Goal: Entertainment & Leisure: Consume media (video, audio)

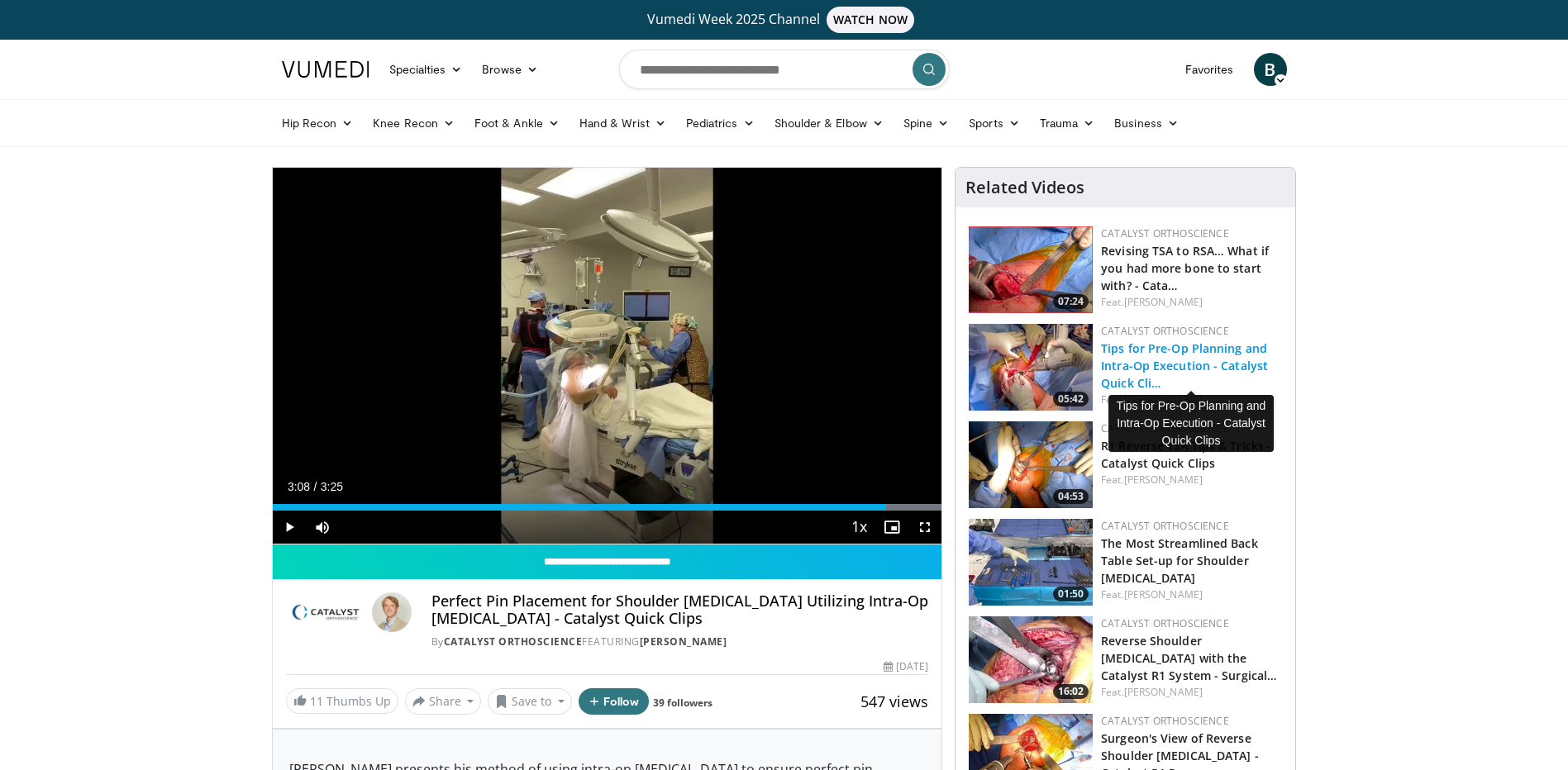
click at [1181, 352] on link "Tips for Pre-Op Planning and Intra-Op Execution - Catalyst Quick Cli…" at bounding box center [1184, 366] width 167 height 51
